Goal: Information Seeking & Learning: Learn about a topic

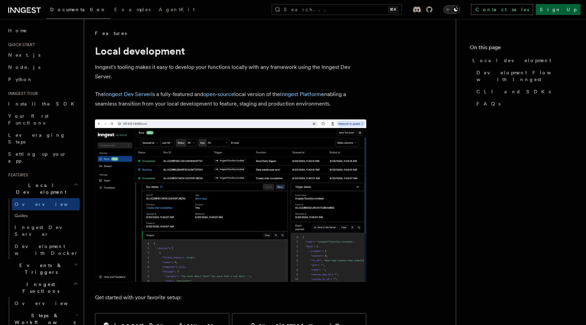
click at [57, 259] on h2 "Events & Triggers" at bounding box center [42, 268] width 74 height 19
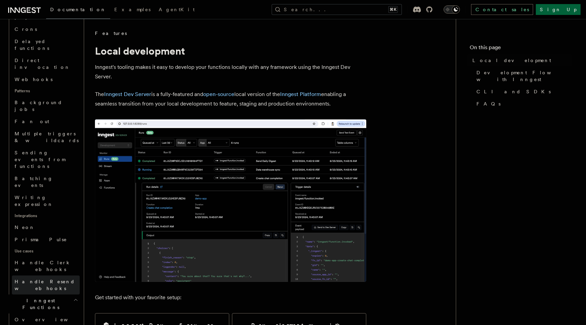
scroll to position [320, 0]
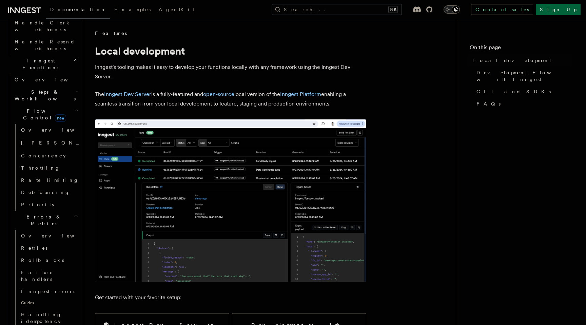
scroll to position [555, 0]
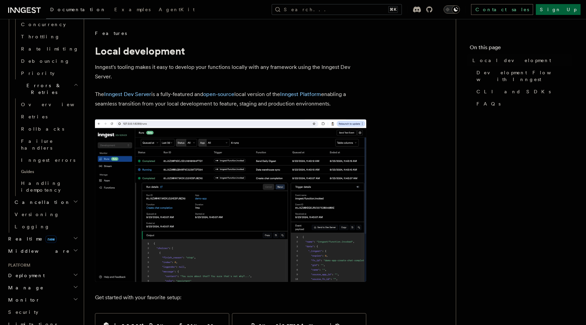
scroll to position [0, 0]
